Goal: Navigation & Orientation: Go to known website

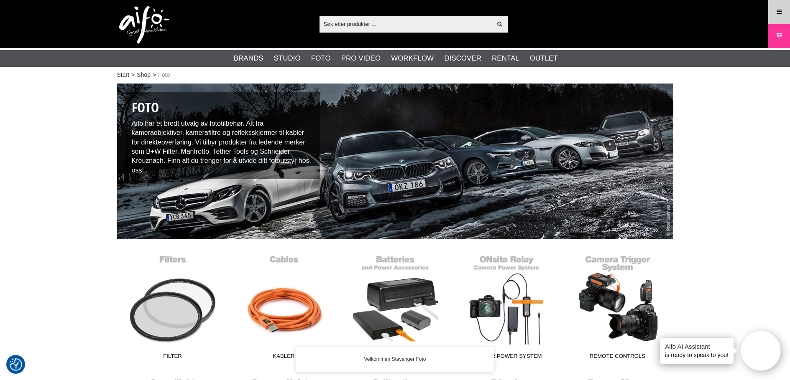
click at [783, 11] on link "Menu" at bounding box center [779, 12] width 21 height 20
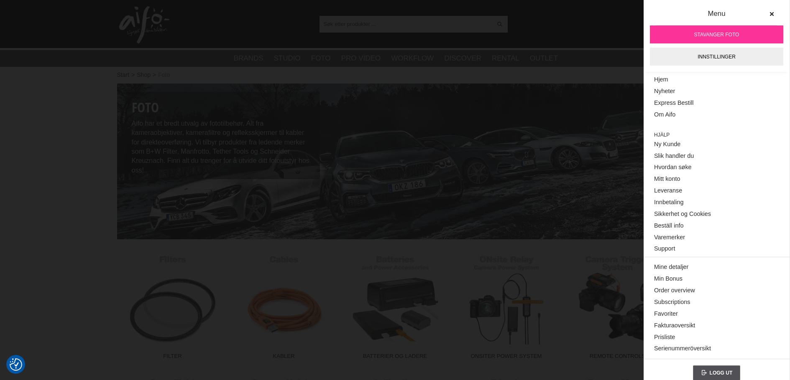
click at [705, 35] on span "Stavanger Foto" at bounding box center [716, 35] width 45 height 8
click at [497, 46] on div "Vis alt Products Kategorier ut av products Ditt søk etter ga ingen treff. Prøv …" at bounding box center [395, 24] width 569 height 48
click at [769, 13] on icon at bounding box center [772, 14] width 6 height 6
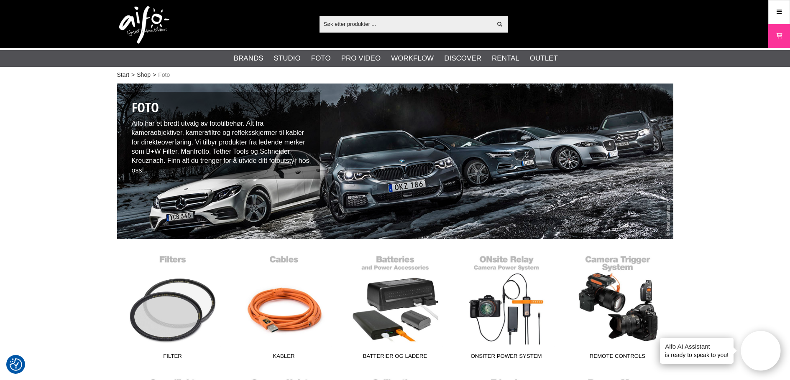
click at [351, 28] on input "text" at bounding box center [405, 24] width 173 height 13
click at [132, 18] on img at bounding box center [144, 25] width 50 height 38
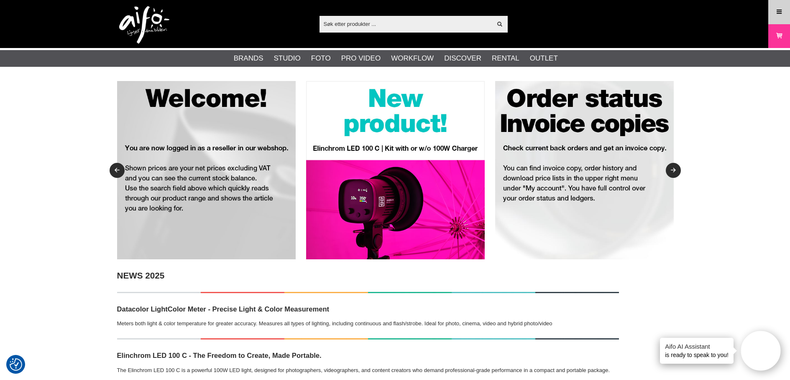
click at [779, 9] on icon at bounding box center [779, 12] width 8 height 9
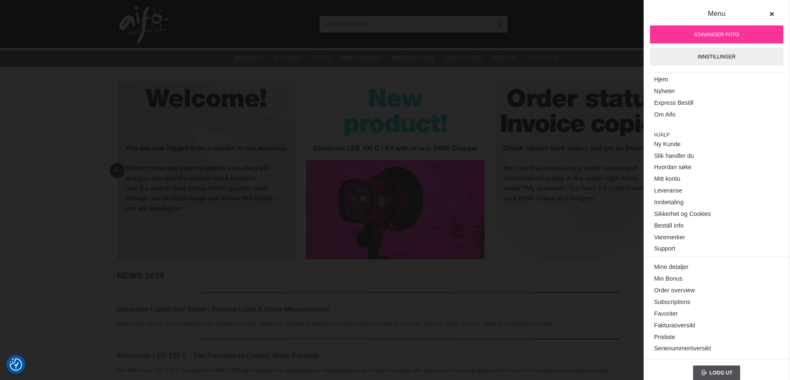
click at [606, 34] on div "Vis alt Products Kategorier ut av products Ditt søk etter ga ingen treff. Prøv …" at bounding box center [395, 24] width 569 height 48
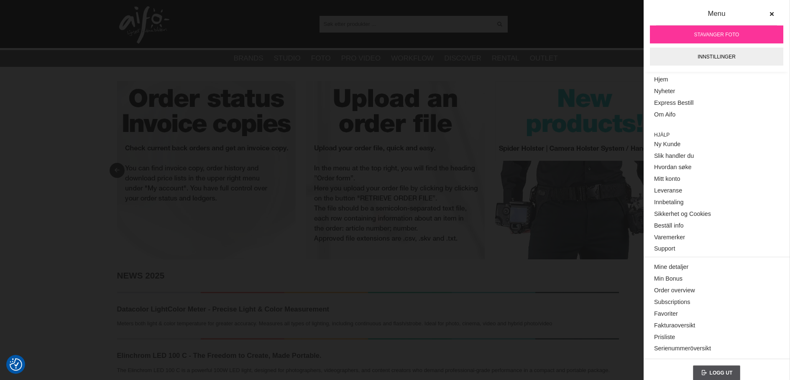
click at [536, 19] on div "Vis alt Products Kategorier ut av products Ditt søk etter ga ingen treff. Prøv …" at bounding box center [395, 24] width 569 height 48
click at [764, 14] on button at bounding box center [771, 14] width 15 height 15
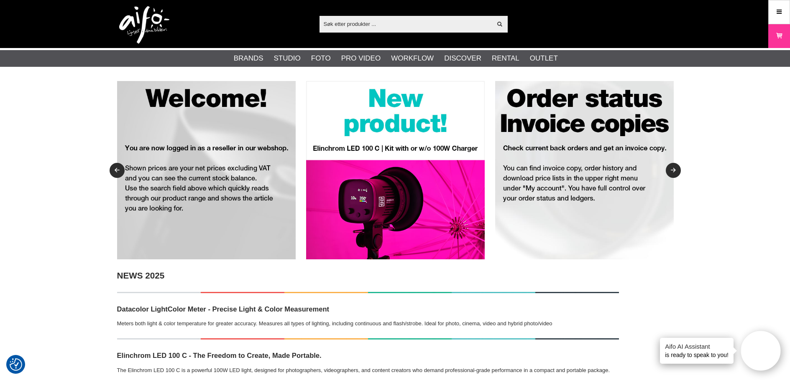
click at [132, 27] on img at bounding box center [144, 25] width 50 height 38
checkbox input "true"
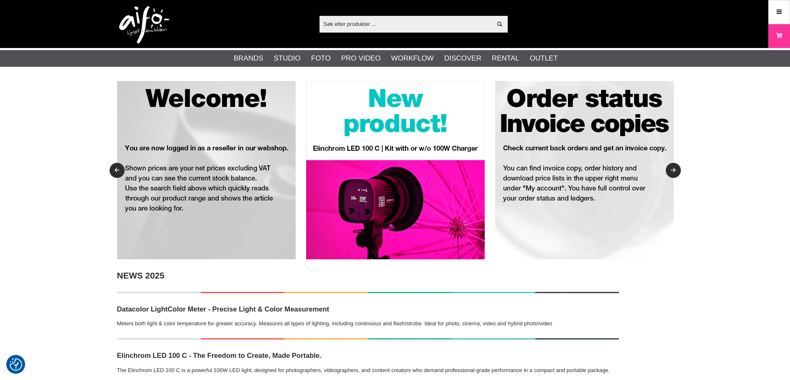
checkbox input "true"
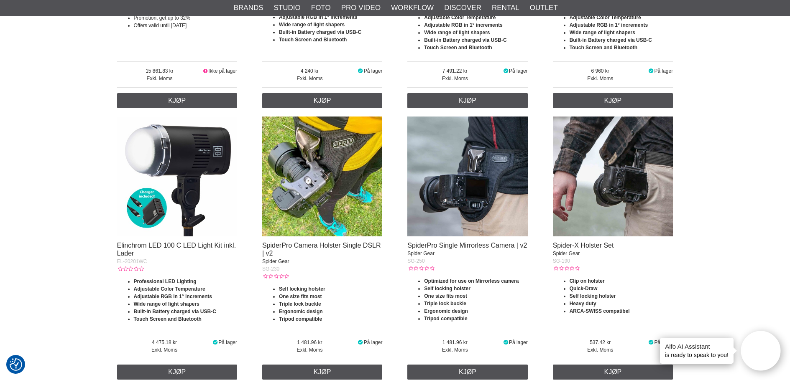
scroll to position [1213, 0]
